Goal: Task Accomplishment & Management: Manage account settings

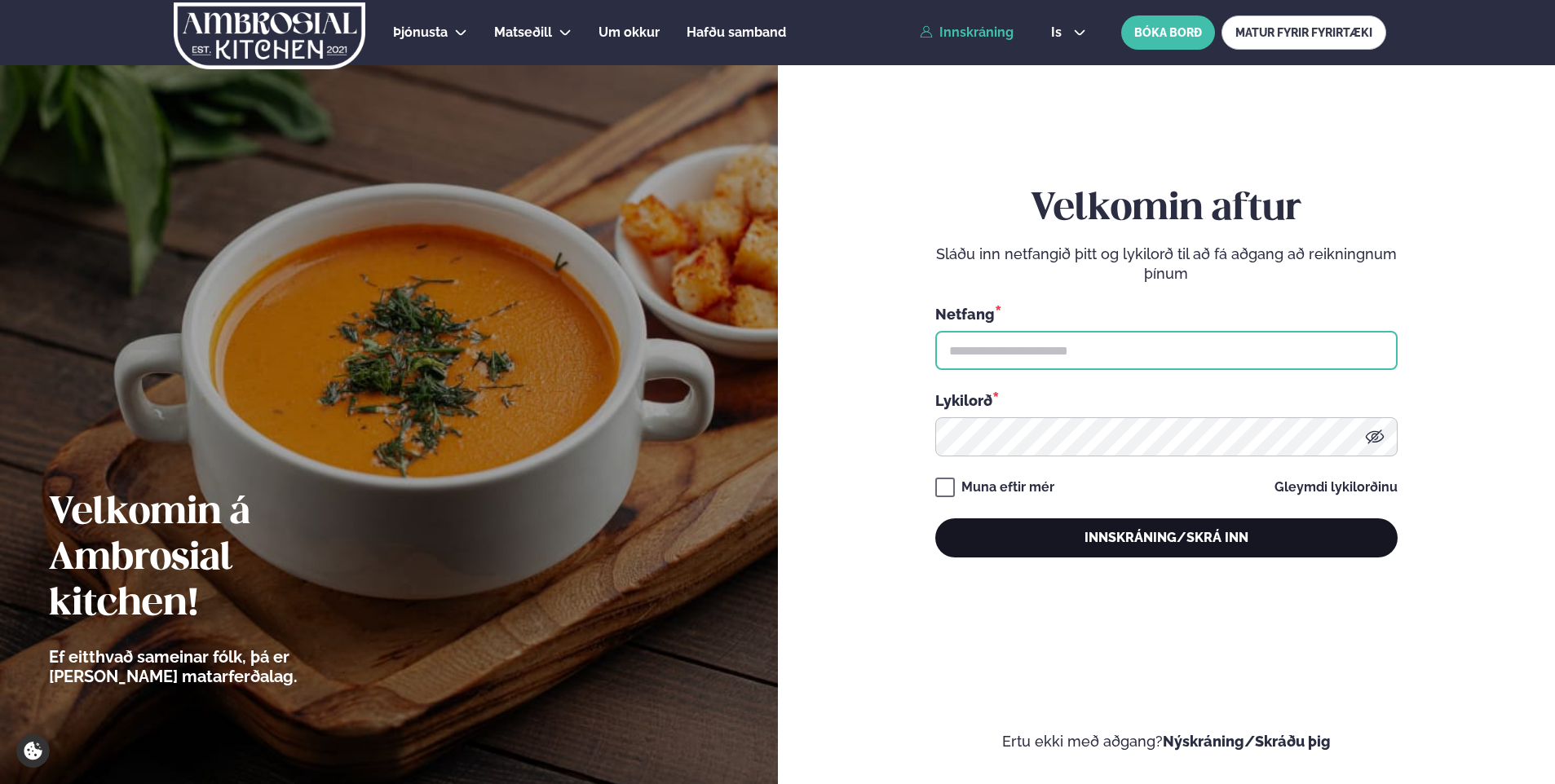
type input "**********"
click at [1208, 530] on button "Innskráning/Skrá inn" at bounding box center [1167, 538] width 462 height 39
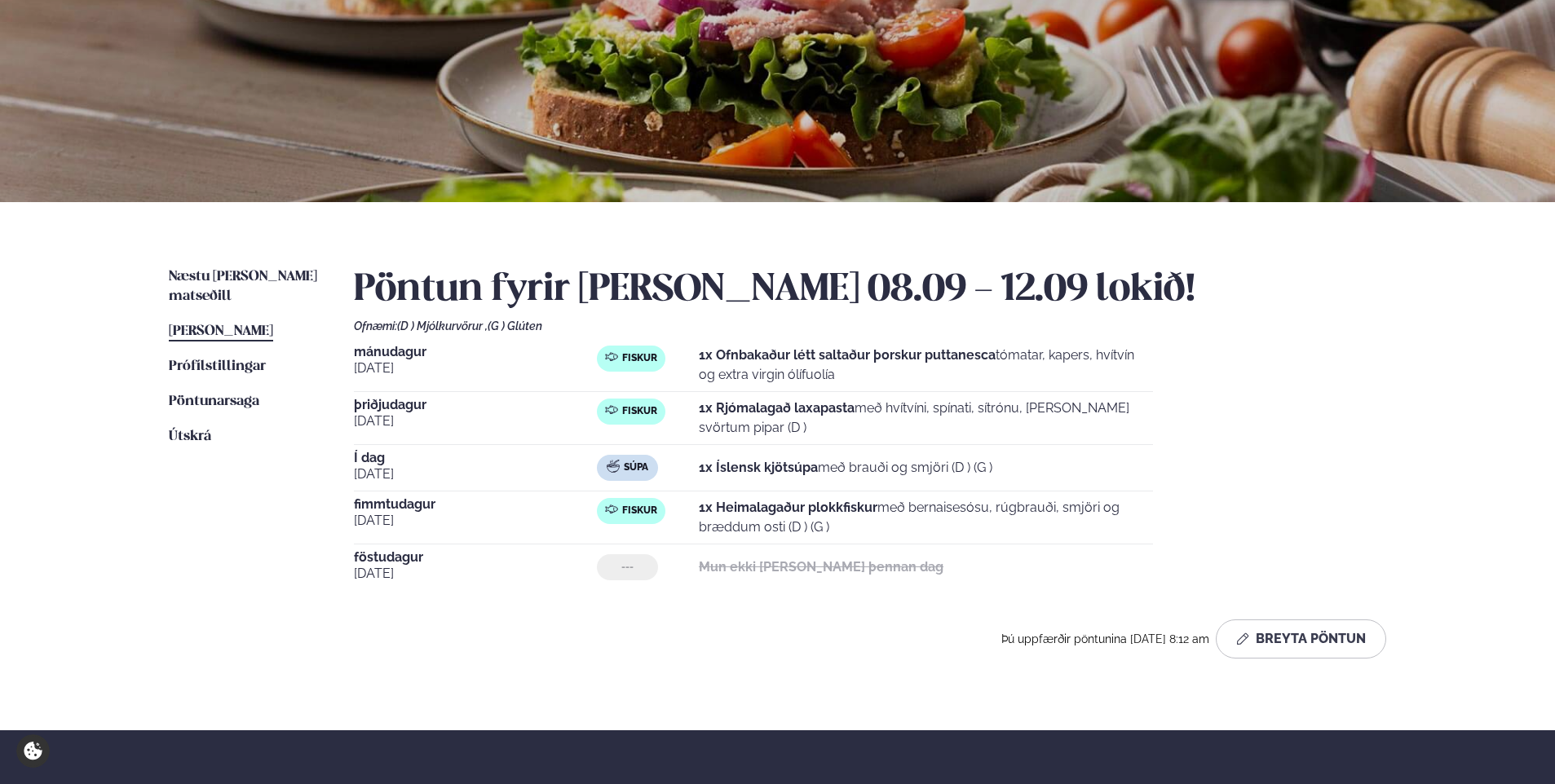
scroll to position [163, 0]
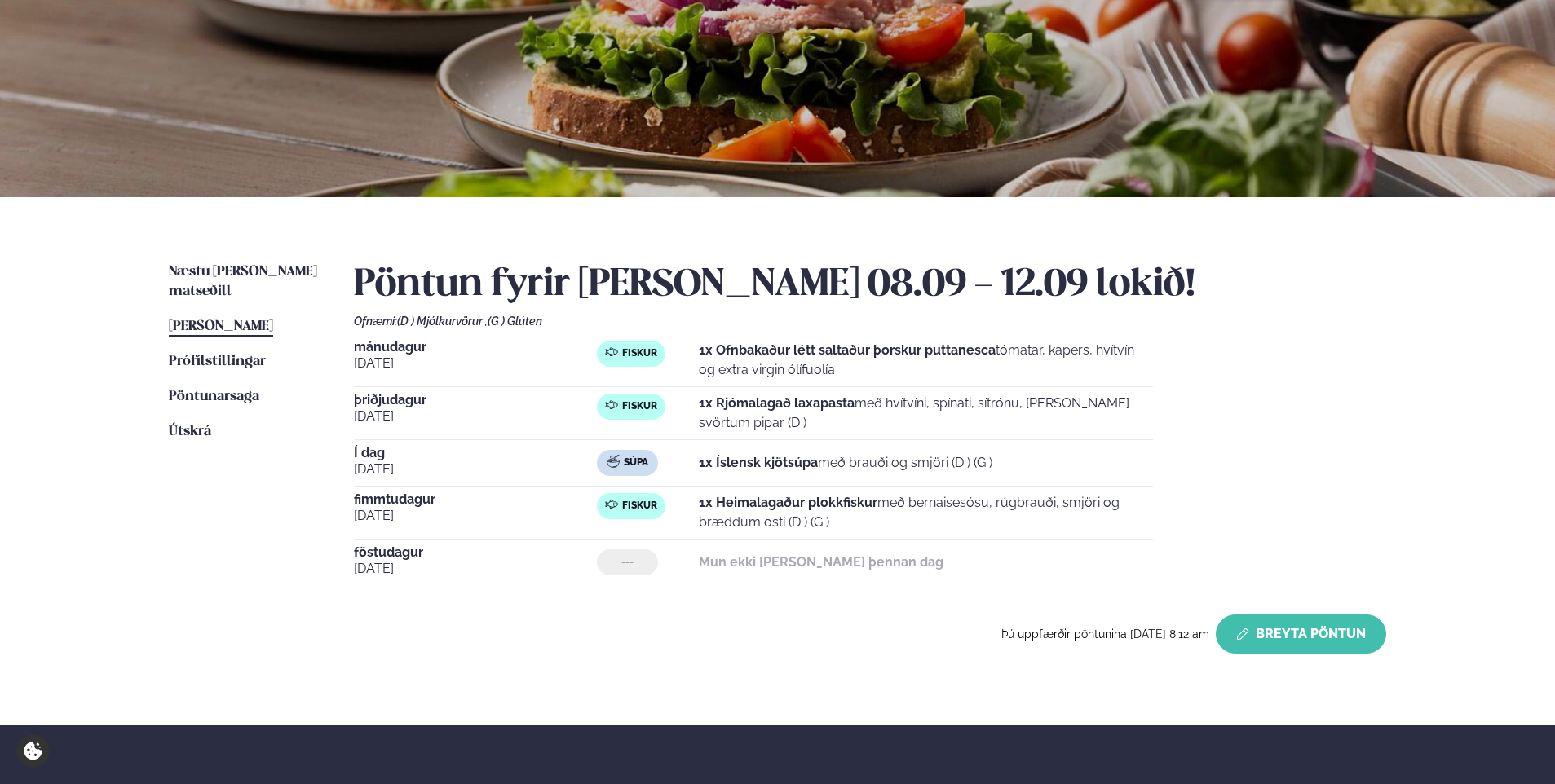
click at [1339, 635] on button "Breyta Pöntun" at bounding box center [1301, 634] width 171 height 39
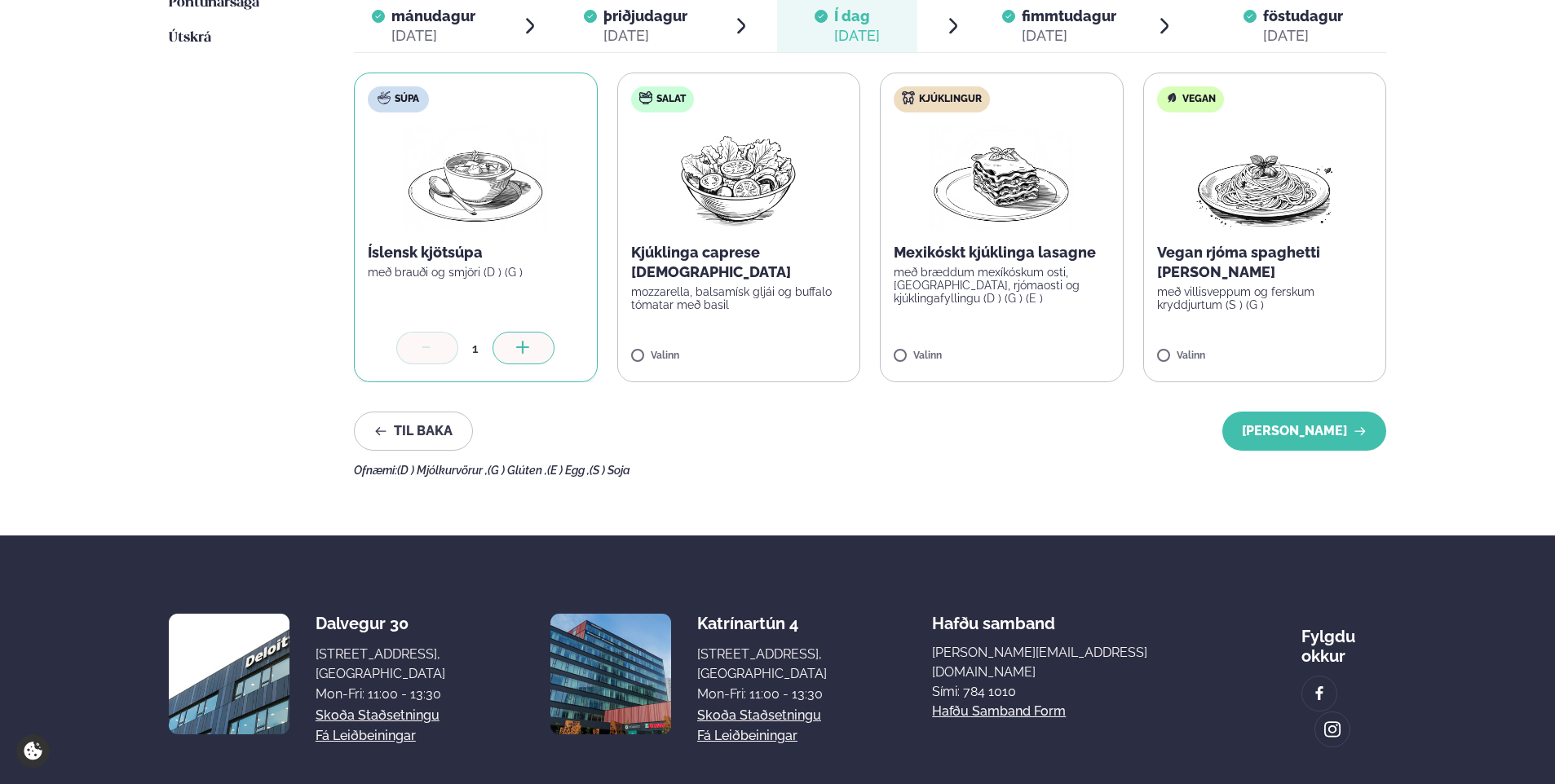
scroll to position [570, 0]
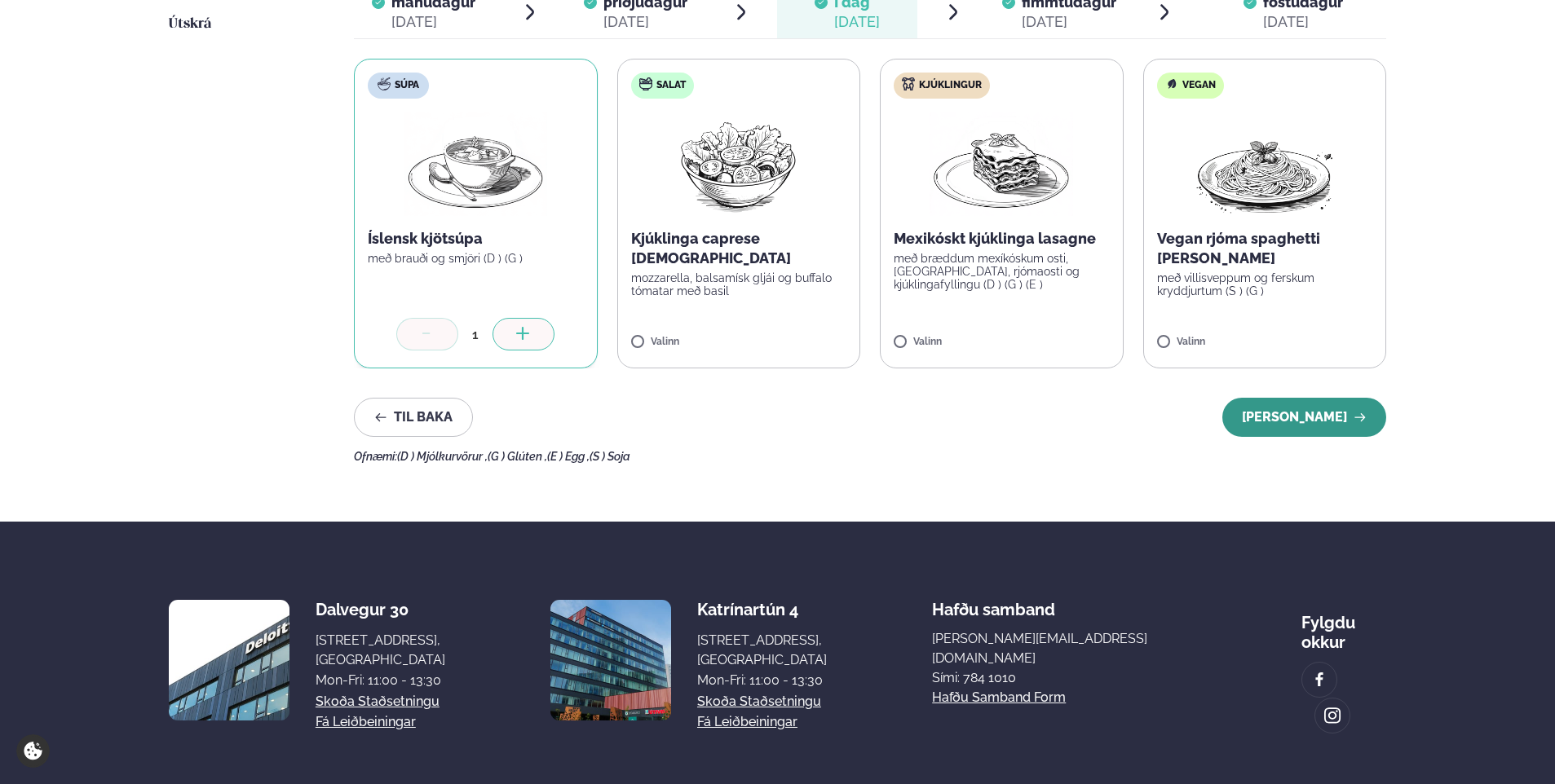
click at [1312, 418] on button "[PERSON_NAME]" at bounding box center [1304, 417] width 164 height 39
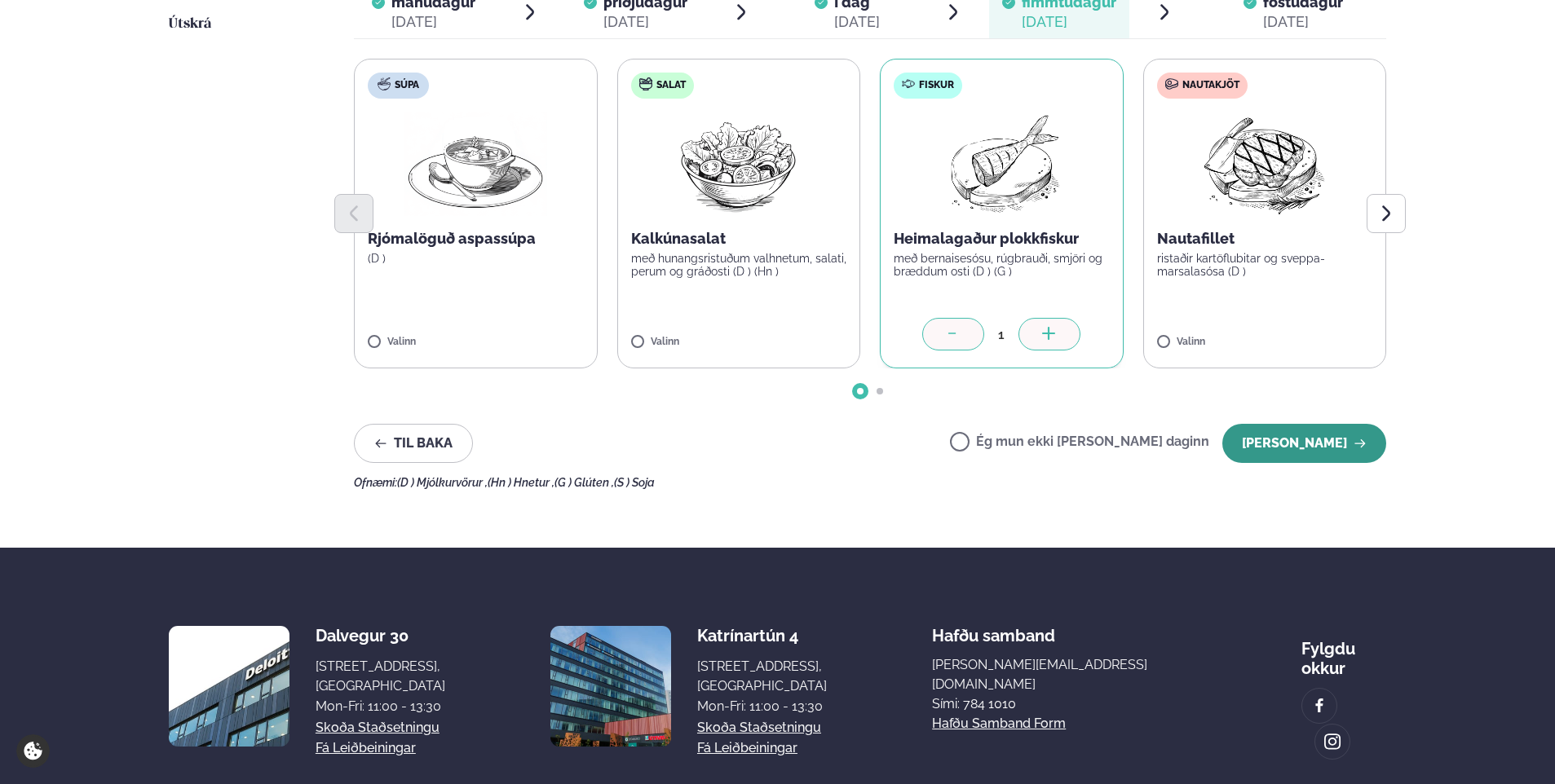
click at [1311, 455] on button "[PERSON_NAME]" at bounding box center [1304, 443] width 164 height 39
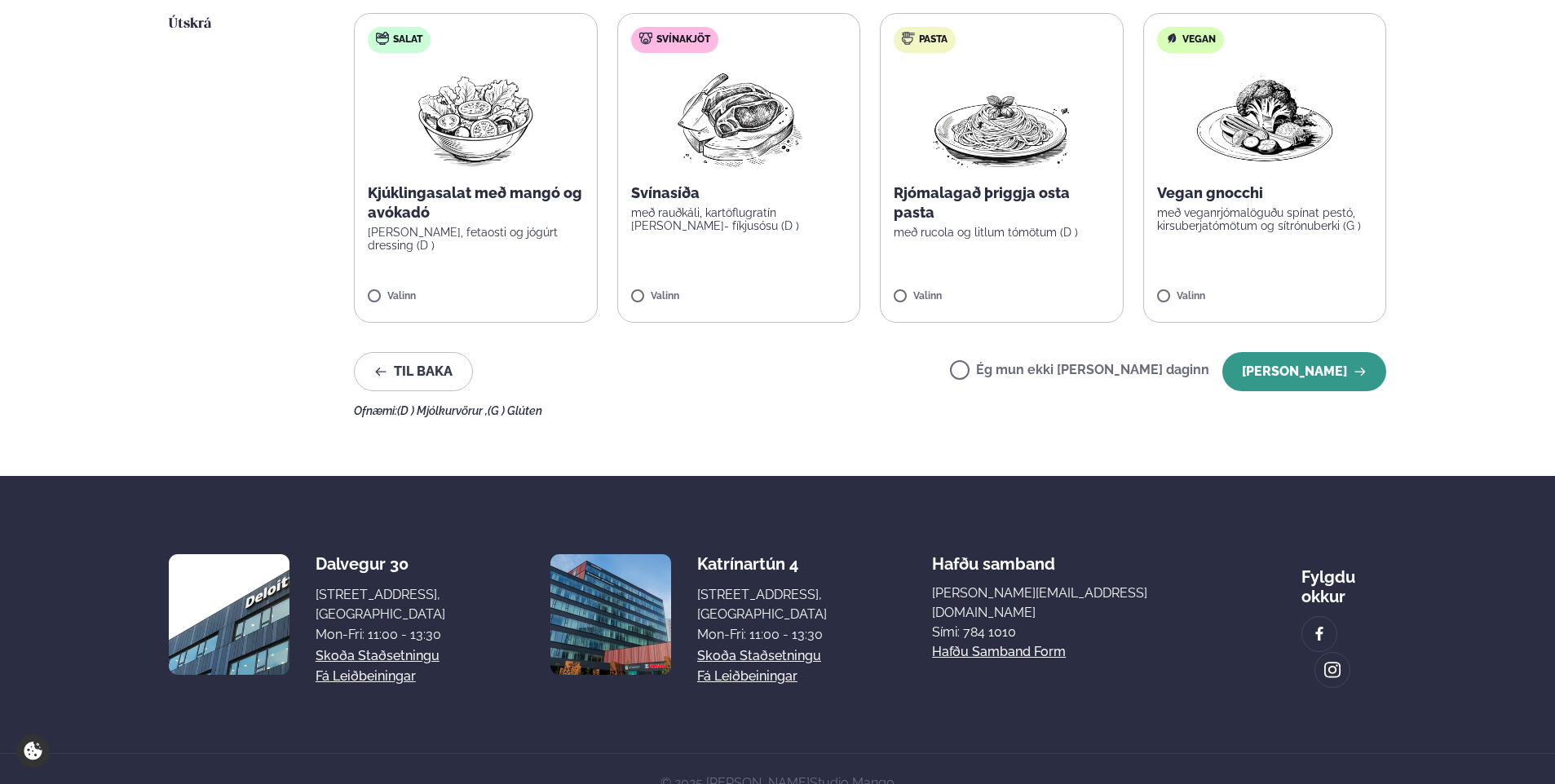
click at [1311, 374] on button "[PERSON_NAME]" at bounding box center [1304, 371] width 164 height 39
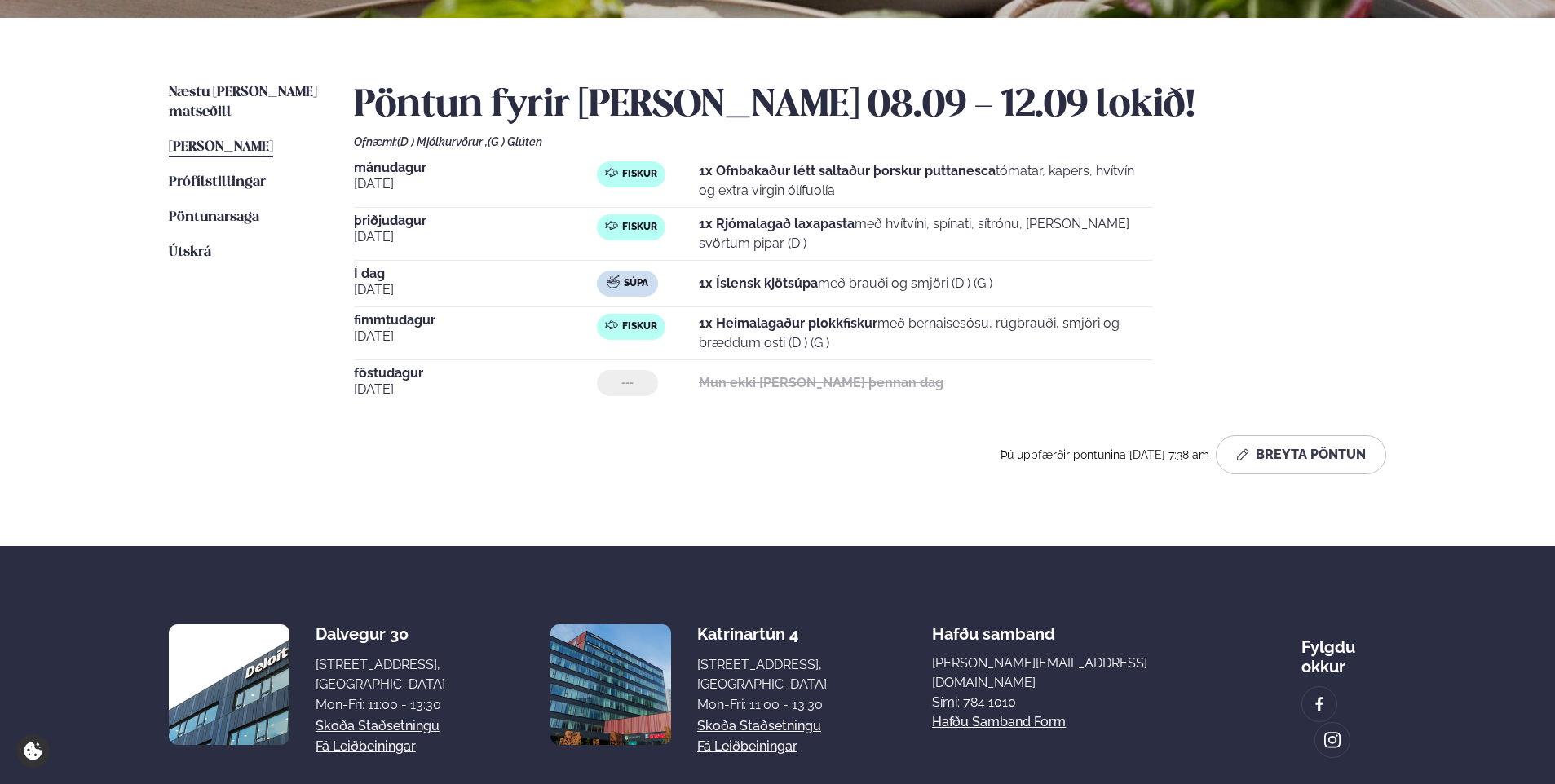
scroll to position [271, 0]
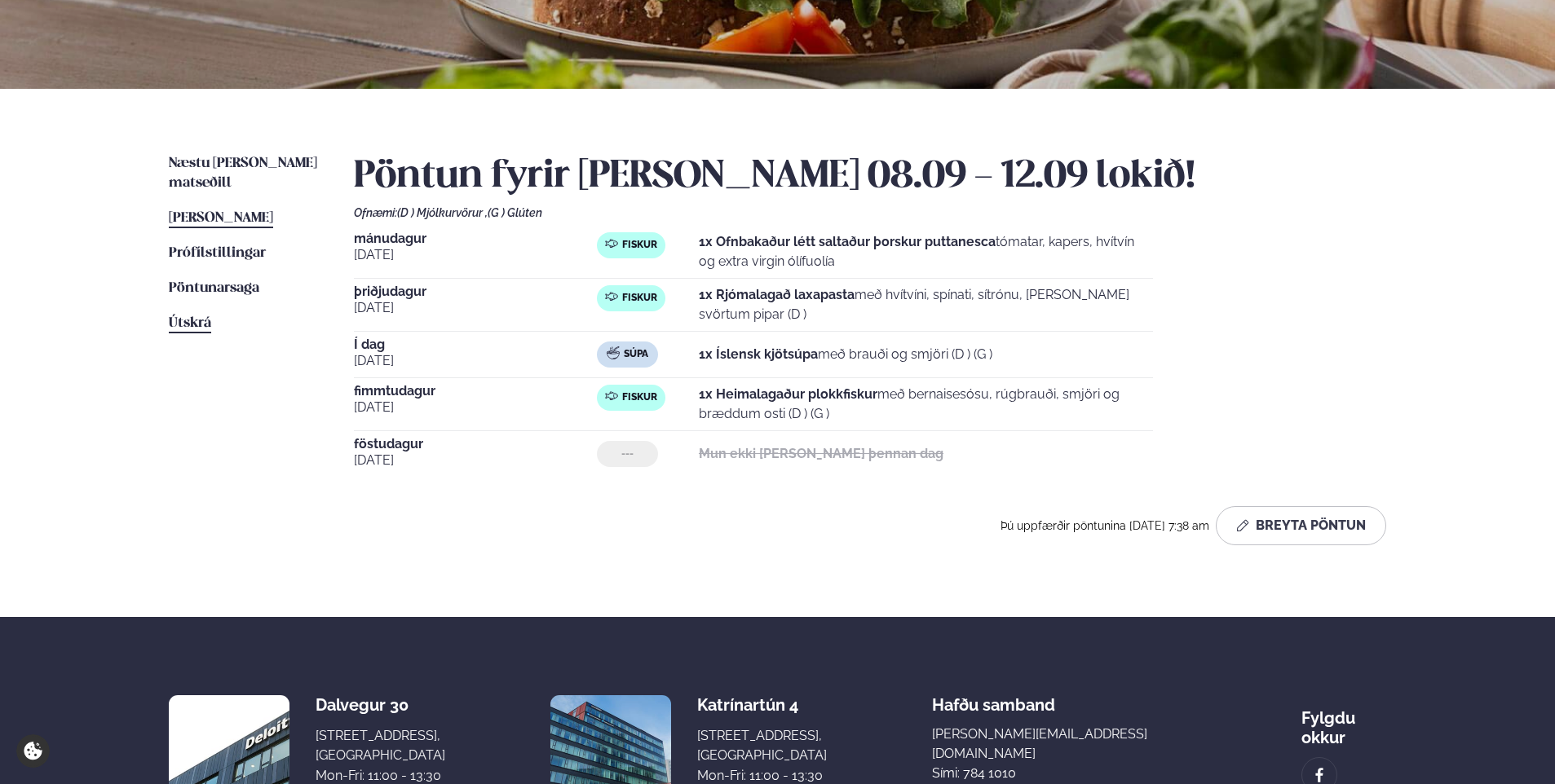
click at [197, 316] on span "Útskrá" at bounding box center [190, 323] width 42 height 13
